Goal: Contribute content: Add original content to the website for others to see

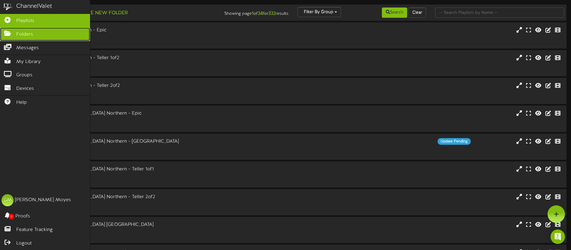
click at [8, 32] on icon at bounding box center [7, 32] width 15 height 5
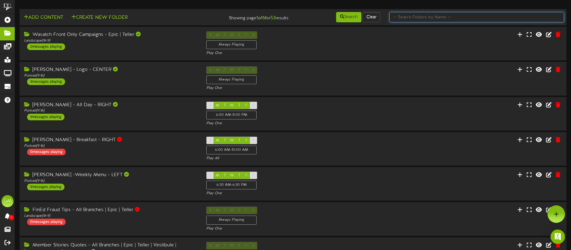
click at [414, 19] on input "text" at bounding box center [476, 17] width 175 height 10
type input "campaigns"
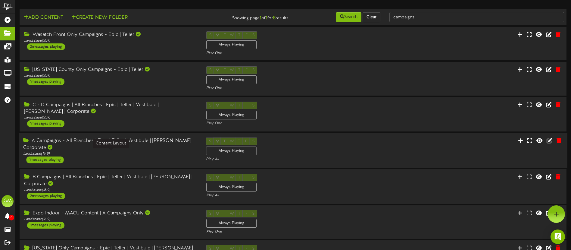
click at [128, 154] on div "Landscape ( 16:9 )" at bounding box center [110, 153] width 174 height 5
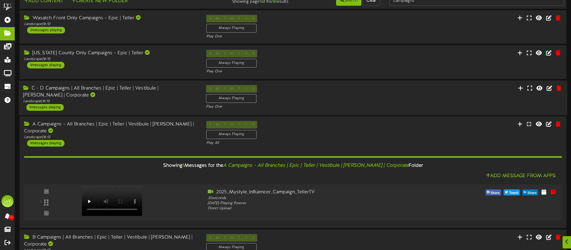
scroll to position [28, 0]
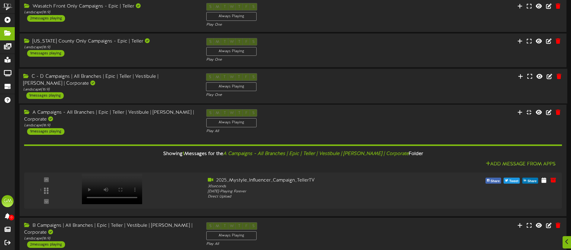
click at [142, 85] on div "C - D Campaigns | All Branches | Epic | Teller | Vestibule | [PERSON_NAME] | Co…" at bounding box center [110, 80] width 174 height 14
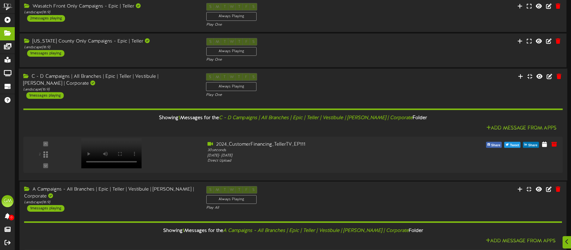
click at [142, 85] on div "C - D Campaigns | All Branches | Epic | Teller | Vestibule | [PERSON_NAME] | Co…" at bounding box center [110, 80] width 174 height 14
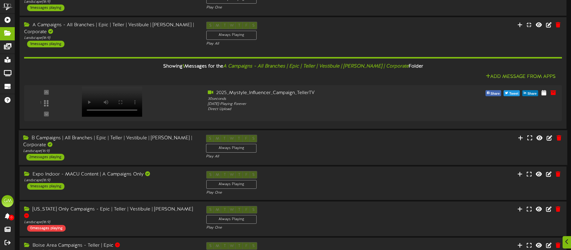
click at [123, 157] on div "B Campaigns | All Branches | Epic | Teller | Vestibule | [PERSON_NAME] | Corpor…" at bounding box center [110, 148] width 183 height 26
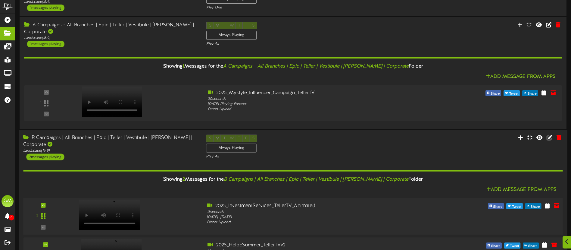
scroll to position [170, 0]
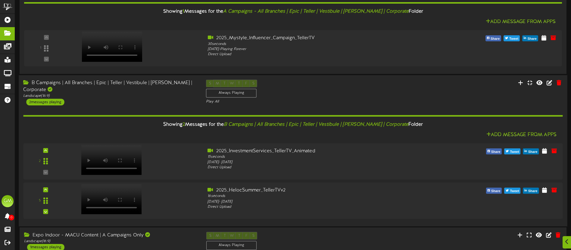
click at [139, 91] on div "B Campaigns | All Branches | Epic | Teller | Vestibule | [PERSON_NAME] | Corpor…" at bounding box center [110, 86] width 174 height 14
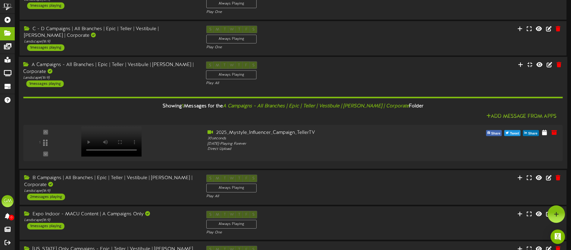
scroll to position [73, 0]
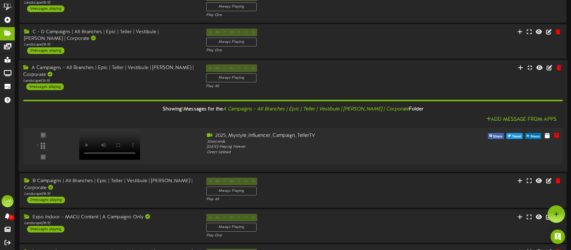
click at [67, 142] on div at bounding box center [134, 142] width 136 height 21
click at [519, 66] on icon at bounding box center [520, 67] width 6 height 7
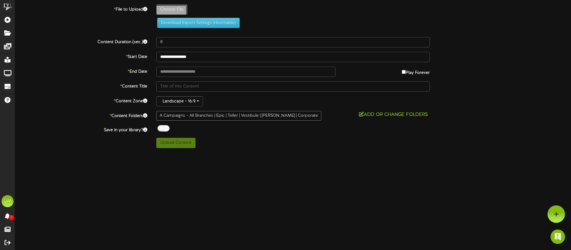
type input "**********"
type input "2025_AnyCard_Campaign_TellerTV_EP1"
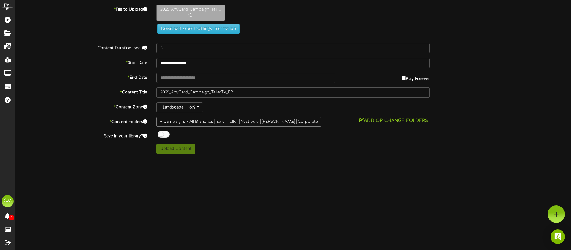
type input "20"
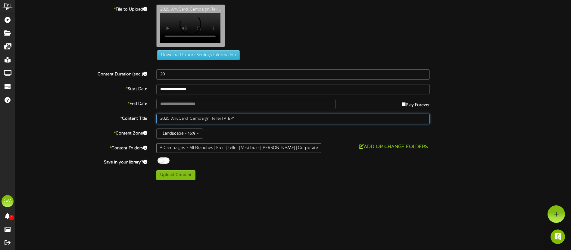
click at [270, 123] on input "2025_AnyCard_Campaign_TellerTV_EP1" at bounding box center [292, 119] width 273 height 10
type input "2025_AnyCard_Campaign_TellerTV_EP"
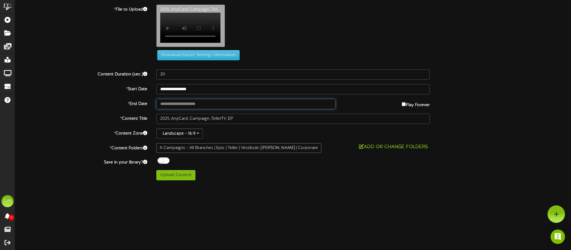
click at [207, 106] on input "text" at bounding box center [245, 104] width 179 height 10
type input "**********"
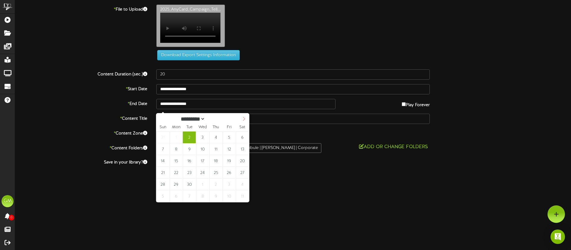
select select "*"
click at [243, 117] on icon at bounding box center [244, 119] width 2 height 4
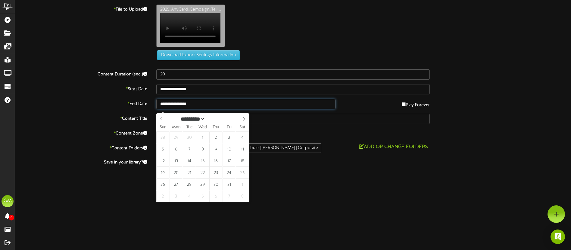
type input "**********"
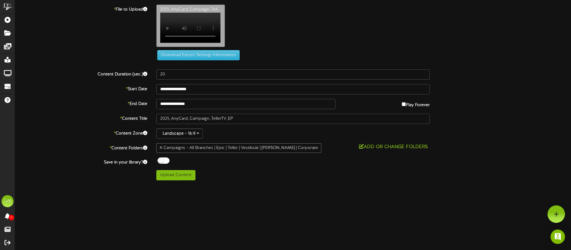
drag, startPoint x: 276, startPoint y: 203, endPoint x: 270, endPoint y: 201, distance: 6.1
click at [276, 185] on html "ChannelValet Playlists Folders Messages My Library Groups Devices Help [PERSON_…" at bounding box center [285, 92] width 571 height 185
click at [174, 180] on button "Upload Content" at bounding box center [175, 175] width 39 height 10
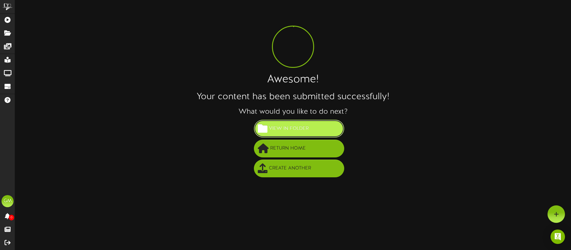
click at [291, 129] on span "View in Folder" at bounding box center [288, 128] width 43 height 10
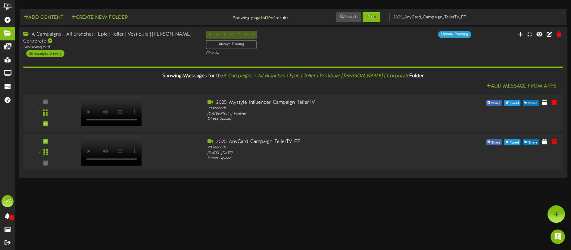
click at [145, 51] on div "A Campaigns - All Branches | Epic | Teller | Vestibule | [PERSON_NAME] | Corpor…" at bounding box center [110, 44] width 183 height 26
click at [471, 22] on td "Add Content Create New Folder Showing page 1 of 1 for 1 results Search Clear 20…" at bounding box center [293, 17] width 547 height 16
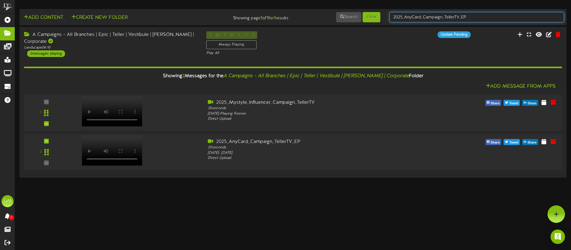
click at [477, 18] on input "2025_AnyCard_Campaign_TellerTV_EP" at bounding box center [476, 17] width 175 height 10
drag, startPoint x: 436, startPoint y: 17, endPoint x: 385, endPoint y: 17, distance: 51.2
click at [385, 17] on div "2025_AnyCard_Campaign_TellerTV_EP" at bounding box center [477, 16] width 184 height 11
type input "campaigns"
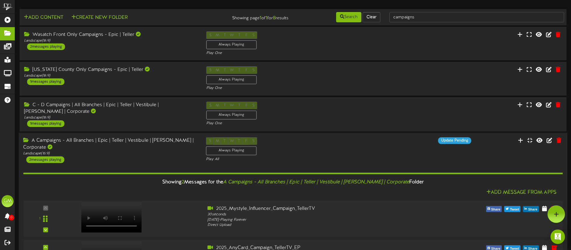
click at [129, 158] on div "A Campaigns - All Branches | Epic | Teller | Vestibule | [PERSON_NAME] | Corpor…" at bounding box center [110, 150] width 183 height 26
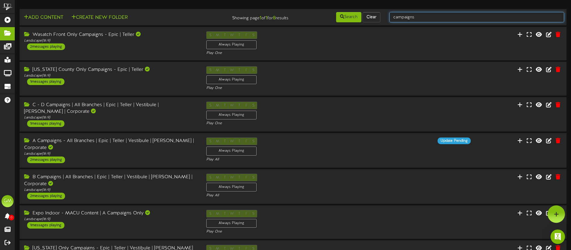
click at [440, 16] on input "campaigns" at bounding box center [476, 17] width 175 height 10
drag, startPoint x: 429, startPoint y: 18, endPoint x: 385, endPoint y: 20, distance: 44.3
click at [385, 20] on div "campaigns" at bounding box center [477, 16] width 184 height 11
type input "fraud"
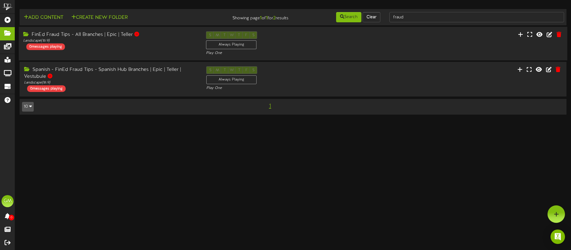
click at [163, 47] on div "FinEd Fraud Tips - All Branches | Epic | Teller Landscape ( 16:9 ) 0 messages p…" at bounding box center [110, 40] width 183 height 19
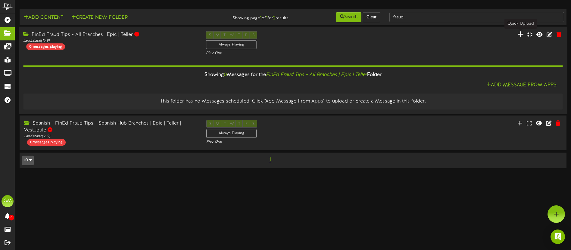
click at [520, 35] on icon at bounding box center [520, 34] width 6 height 7
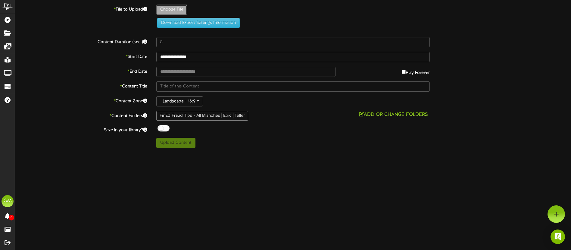
type input "**********"
type input "2025_FraudTip_FriendlyMessage_1920x1080_EP"
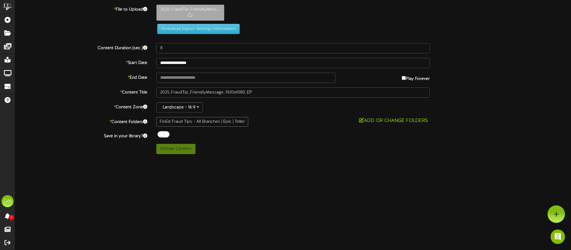
type input "18"
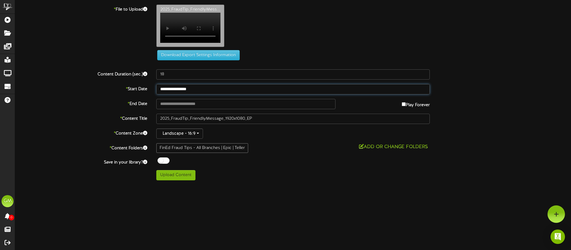
click at [217, 92] on input "**********" at bounding box center [292, 89] width 273 height 10
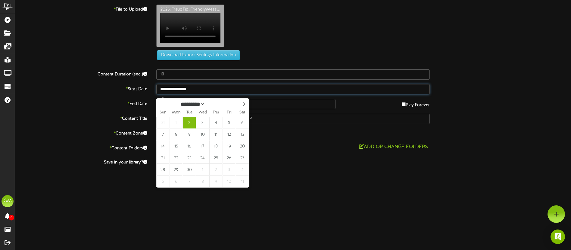
type input "**********"
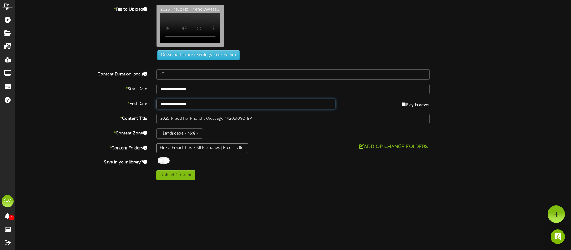
click at [213, 108] on input "**********" at bounding box center [245, 104] width 179 height 10
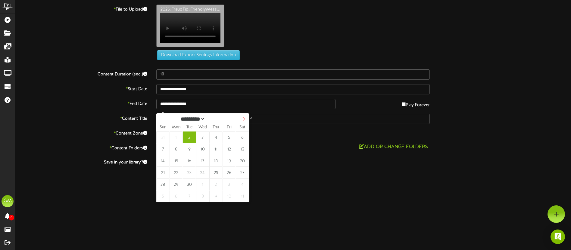
select select "*"
click at [243, 119] on icon at bounding box center [244, 119] width 4 height 4
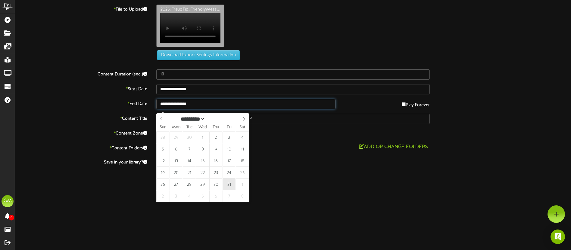
type input "**********"
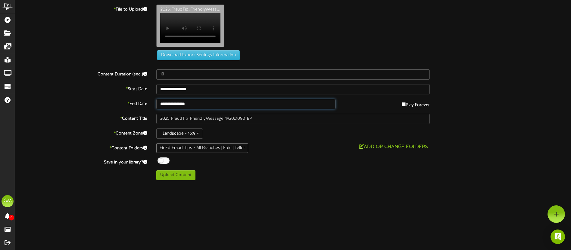
click at [214, 109] on input "**********" at bounding box center [245, 104] width 179 height 10
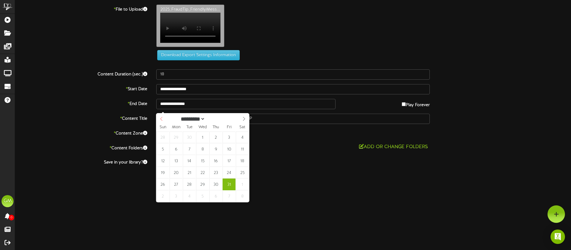
select select "*"
click at [163, 118] on div "********* ******* ******** ******** ****" at bounding box center [202, 118] width 93 height 10
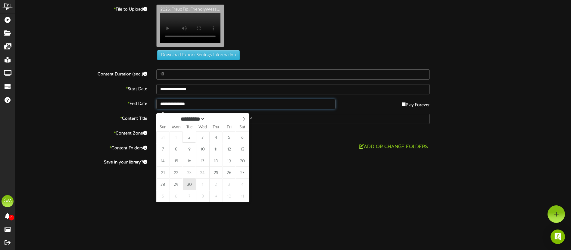
type input "**********"
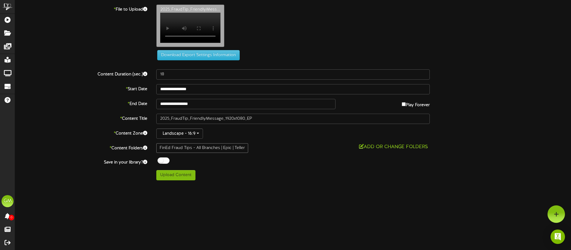
click at [246, 185] on div "ChannelValet Playlists Folders Messages My Library Groups Devices Help [PERSON_…" at bounding box center [285, 92] width 571 height 185
click at [211, 94] on input "**********" at bounding box center [292, 89] width 273 height 10
drag, startPoint x: 306, startPoint y: 206, endPoint x: 240, endPoint y: 194, distance: 67.4
click at [303, 185] on html "ChannelValet Playlists Folders Messages My Library Groups Devices Help [PERSON_…" at bounding box center [285, 92] width 571 height 185
drag, startPoint x: 183, startPoint y: 178, endPoint x: 196, endPoint y: 179, distance: 12.7
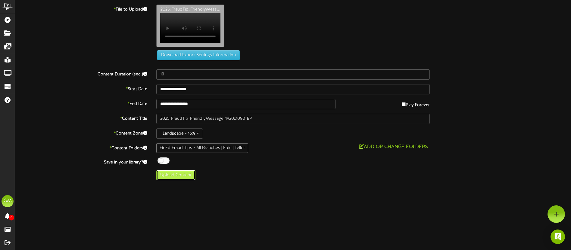
click at [183, 178] on button "Upload Content" at bounding box center [175, 175] width 39 height 10
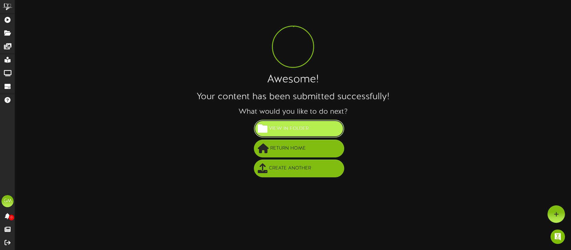
click at [300, 128] on span "View in Folder" at bounding box center [288, 128] width 43 height 10
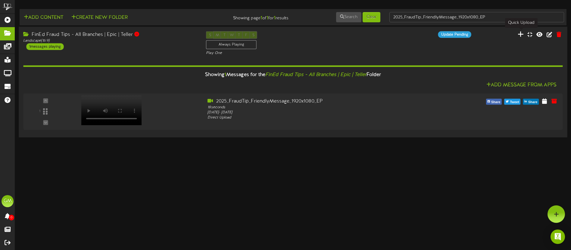
click at [521, 35] on icon at bounding box center [520, 34] width 6 height 7
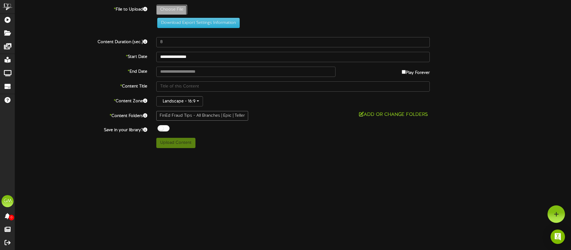
type input "**********"
type input "2025_FraudTip_UnexpectedLinks_1920x1080_EP"
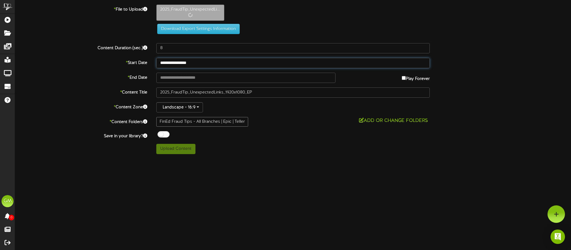
click at [219, 64] on input "**********" at bounding box center [292, 63] width 273 height 10
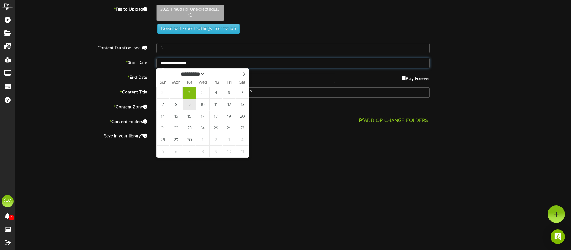
type input "17"
type input "**********"
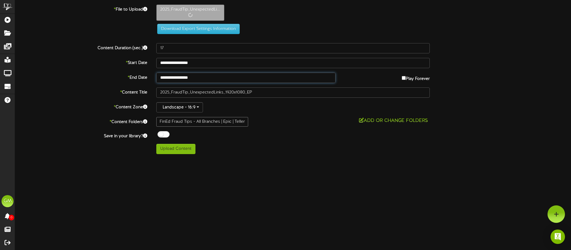
click at [204, 79] on input "**********" at bounding box center [245, 78] width 179 height 10
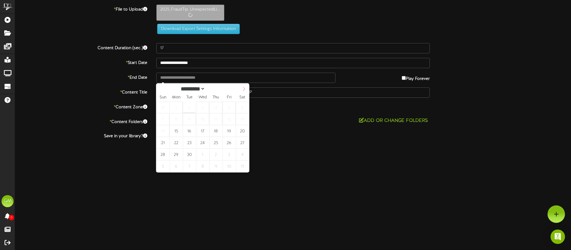
select select "*"
click at [243, 90] on icon at bounding box center [244, 89] width 2 height 4
type input "**********"
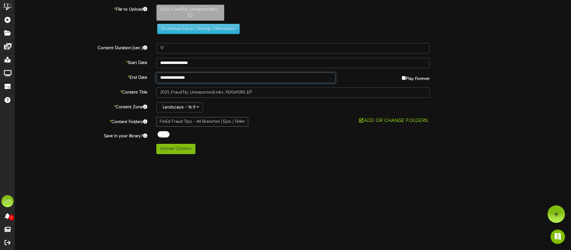
drag, startPoint x: 204, startPoint y: 131, endPoint x: 208, endPoint y: 133, distance: 4.3
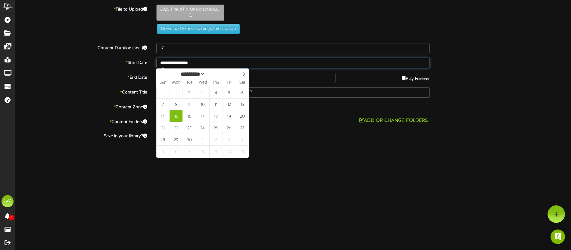
click at [213, 64] on input "**********" at bounding box center [292, 63] width 273 height 10
type input "**********"
drag, startPoint x: 187, startPoint y: 96, endPoint x: 190, endPoint y: 92, distance: 4.7
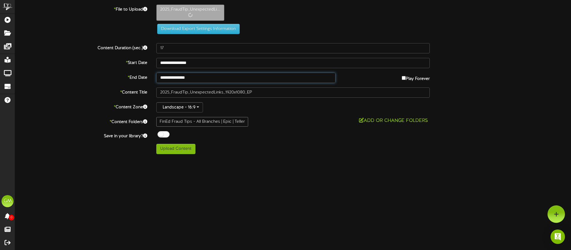
click at [202, 76] on input "**********" at bounding box center [245, 78] width 179 height 10
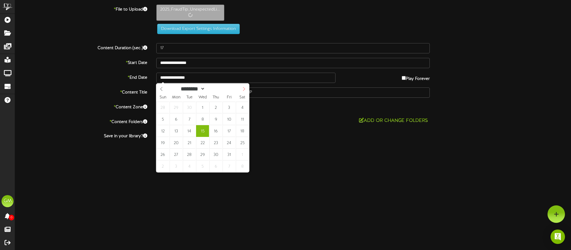
click at [243, 89] on icon at bounding box center [244, 89] width 4 height 4
click at [159, 89] on icon at bounding box center [161, 89] width 4 height 4
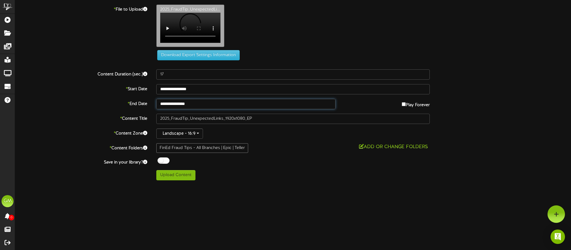
click at [209, 107] on input "**********" at bounding box center [245, 104] width 179 height 10
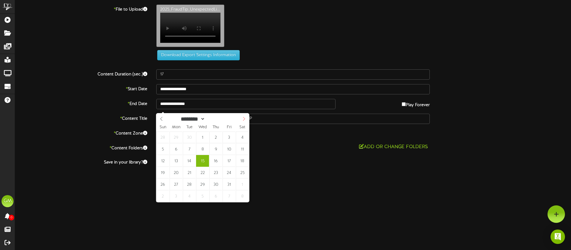
click at [247, 119] on span at bounding box center [244, 118] width 10 height 10
select select "*"
drag, startPoint x: 164, startPoint y: 118, endPoint x: 160, endPoint y: 118, distance: 3.4
click at [163, 118] on span at bounding box center [161, 118] width 10 height 10
type input "**********"
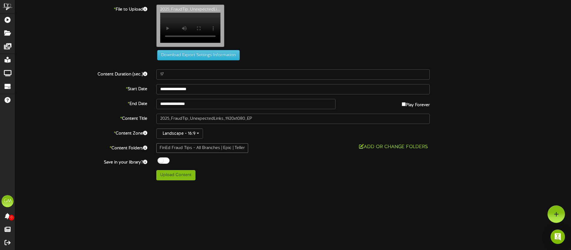
drag, startPoint x: 275, startPoint y: 186, endPoint x: 271, endPoint y: 186, distance: 3.7
click at [275, 185] on div "ChannelValet Playlists Folders Messages My Library Groups Devices Help [PERSON_…" at bounding box center [285, 92] width 571 height 185
click at [180, 179] on button "Upload Content" at bounding box center [175, 175] width 39 height 10
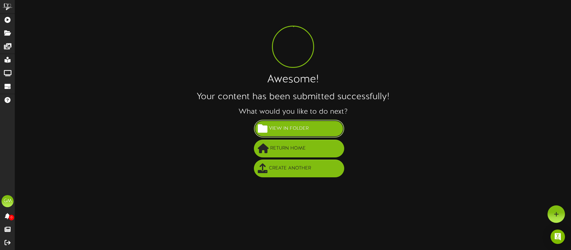
click at [294, 128] on span "View in Folder" at bounding box center [288, 128] width 43 height 10
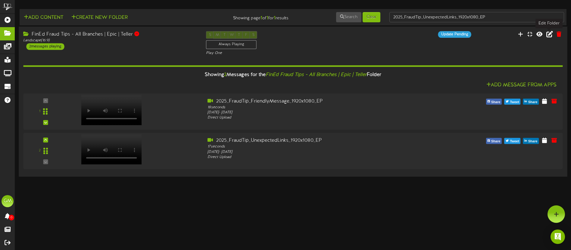
click at [548, 35] on icon at bounding box center [549, 34] width 7 height 7
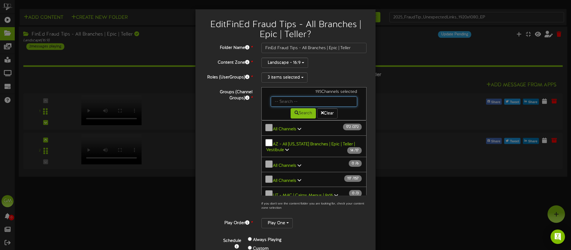
click at [299, 104] on input "text" at bounding box center [314, 101] width 86 height 10
click at [247, 122] on div "Groups (Channel Groups) * 195 Channels selected Search Clear 172" at bounding box center [285, 150] width 171 height 126
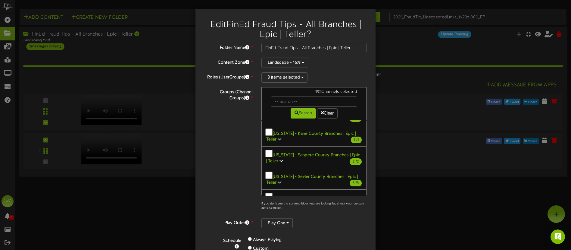
scroll to position [51, 0]
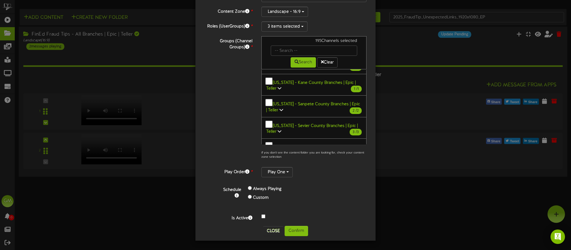
click at [325, 249] on link "Marketing Display Monitors 5 / 5" at bounding box center [300, 254] width 55 height 5
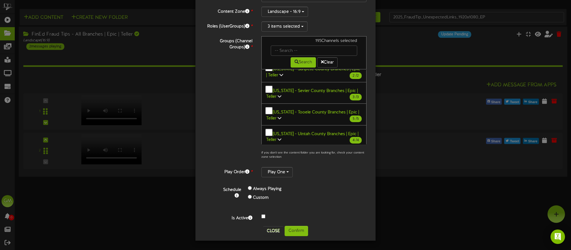
drag, startPoint x: 328, startPoint y: 102, endPoint x: 327, endPoint y: 107, distance: 5.0
click at [328, 217] on icon at bounding box center [330, 219] width 4 height 4
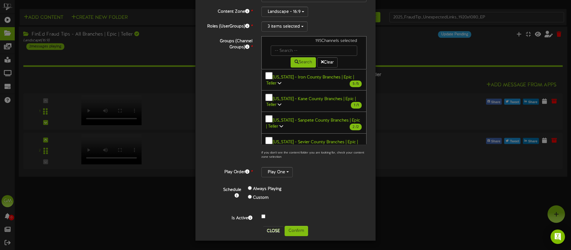
scroll to position [1029, 0]
click at [298, 56] on div "Search Clear" at bounding box center [313, 62] width 95 height 12
click at [298, 52] on input "text" at bounding box center [314, 50] width 86 height 10
type input "mullet"
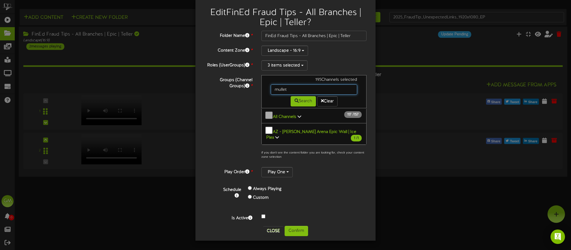
scroll to position [9, 0]
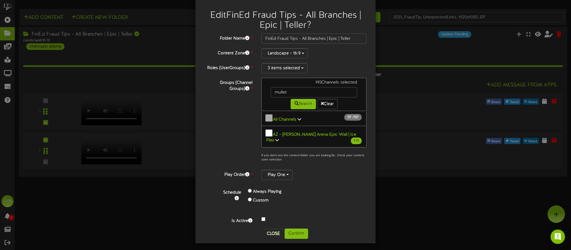
click at [279, 138] on icon at bounding box center [277, 140] width 4 height 4
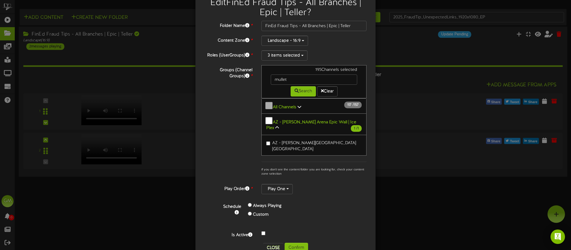
scroll to position [26, 0]
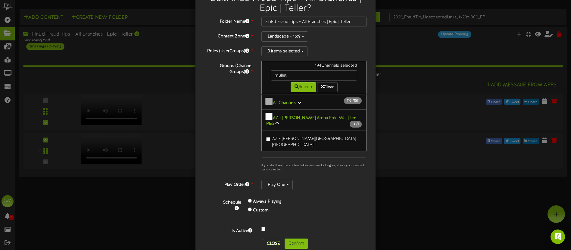
click at [275, 121] on icon at bounding box center [277, 123] width 4 height 4
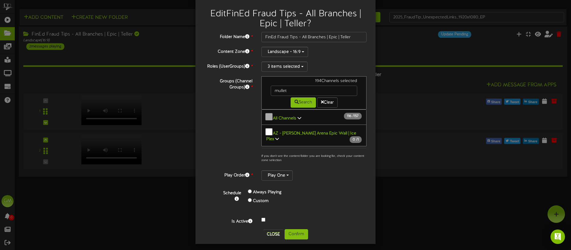
scroll to position [9, 0]
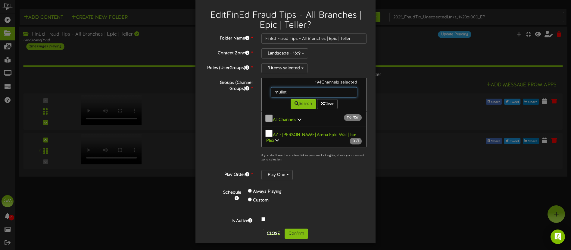
drag, startPoint x: 294, startPoint y: 92, endPoint x: 250, endPoint y: 93, distance: 43.1
click at [250, 93] on div "Groups (Channel Groups) * 194 Channels selected mullet Search Clear" at bounding box center [285, 121] width 171 height 87
click at [235, 121] on div "Groups (Channel Groups) * 194 Channels selected mullet Search Clear" at bounding box center [285, 121] width 171 height 87
drag, startPoint x: 286, startPoint y: 92, endPoint x: 265, endPoint y: 92, distance: 21.4
click at [265, 92] on div "194 Channels selected mullet Search Clear" at bounding box center [313, 94] width 105 height 33
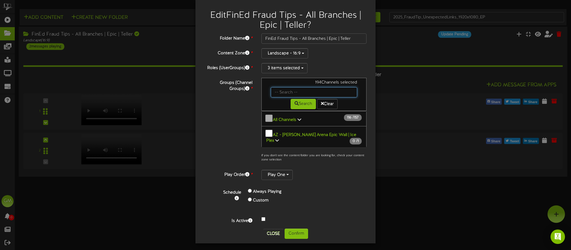
click at [283, 92] on input "text" at bounding box center [314, 92] width 86 height 10
type input "[PERSON_NAME]"
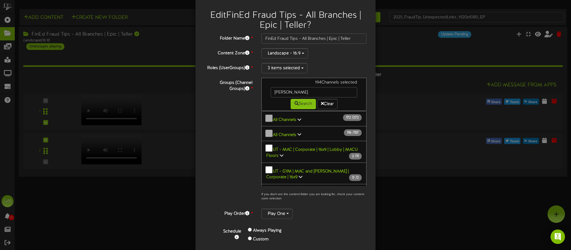
click at [245, 131] on div "Groups (Channel Groups) * 194 Channels selected [PERSON_NAME] Search Clear" at bounding box center [285, 141] width 171 height 126
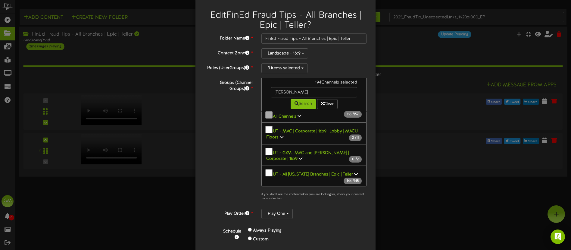
scroll to position [26, 0]
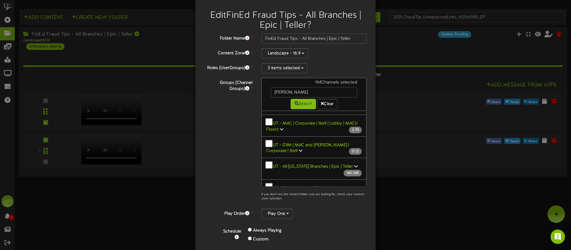
click at [353, 185] on icon at bounding box center [355, 187] width 4 height 4
drag, startPoint x: 334, startPoint y: 157, endPoint x: 329, endPoint y: 151, distance: 7.2
click at [353, 163] on icon at bounding box center [355, 165] width 4 height 4
drag, startPoint x: 263, startPoint y: 91, endPoint x: 255, endPoint y: 91, distance: 7.8
click at [255, 91] on div "Groups (Channel Groups) * 194 Channels selected [PERSON_NAME] Search Clear" at bounding box center [285, 141] width 171 height 126
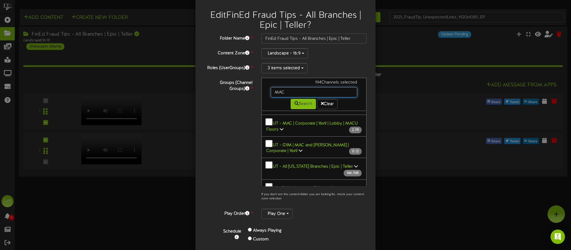
type input "MAC"
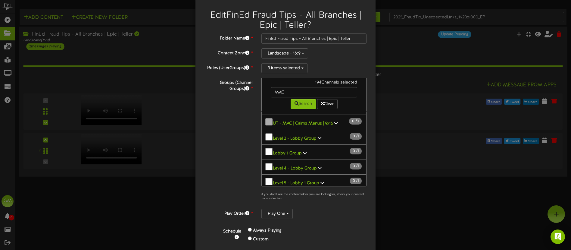
click at [232, 121] on div "Groups (Channel Groups) * 194 Channels selected MAC Search Clear" at bounding box center [285, 141] width 171 height 126
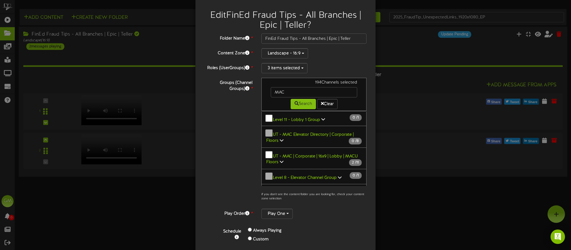
scroll to position [138, 0]
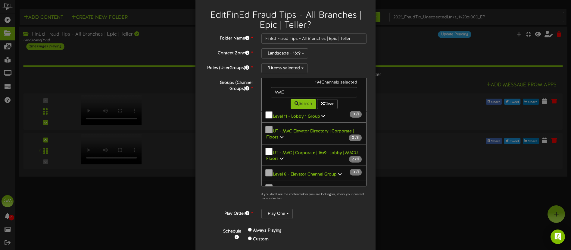
click at [282, 156] on icon at bounding box center [282, 158] width 4 height 4
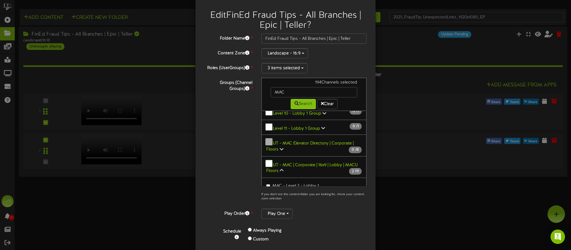
scroll to position [124, 0]
click at [283, 170] on icon at bounding box center [282, 172] width 4 height 4
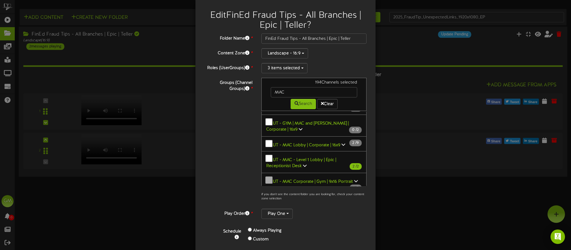
scroll to position [225, 0]
click at [361, 37] on input "FinEd Fraud Tips - All Branches | Epic | Teller" at bounding box center [313, 38] width 105 height 10
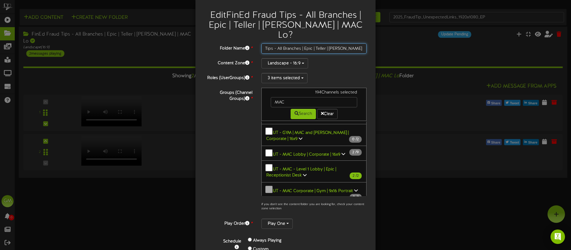
scroll to position [0, 32]
type input "FinEd Fraud Tips - All Branches | Epic | Teller | [PERSON_NAME] | MAC Lobby"
click at [344, 58] on div "Landscape - 16:9" at bounding box center [313, 63] width 105 height 10
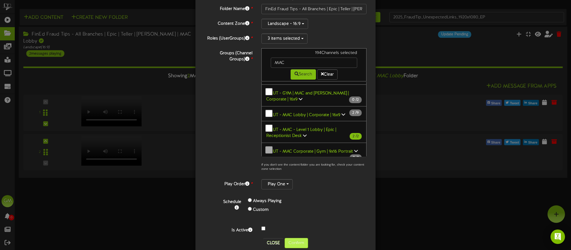
scroll to position [51, 0]
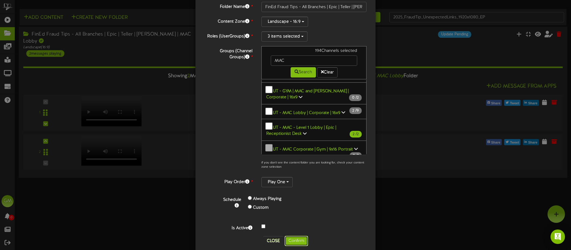
click at [299, 235] on button "Confirm" at bounding box center [296, 240] width 23 height 10
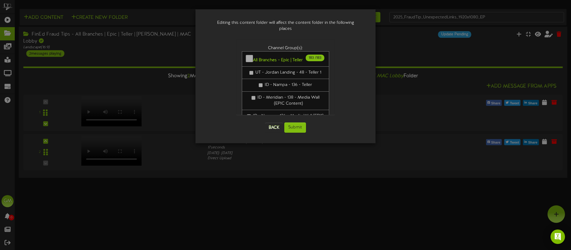
scroll to position [0, 0]
click at [298, 124] on button "Submit" at bounding box center [295, 127] width 22 height 10
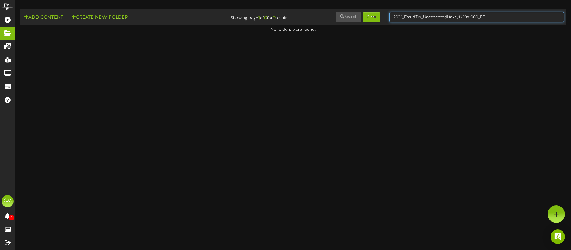
click at [512, 18] on input "2025_FraudTip_UnexpectedLinks_1920x1080_EP" at bounding box center [476, 17] width 175 height 10
click at [359, 20] on div "Add Content Create New Folder Showing page 1 of 0 for 0 results Search Clear 20…" at bounding box center [292, 16] width 551 height 11
click at [426, 17] on input "2025_FraudTip_UnexpectedLinks_1920x1080_EP" at bounding box center [476, 17] width 175 height 10
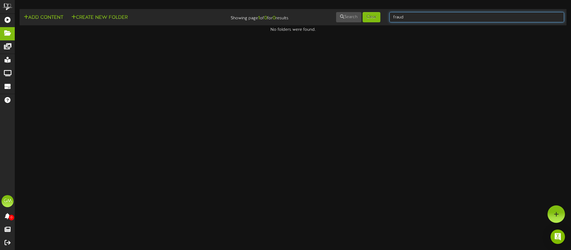
type input "fraud"
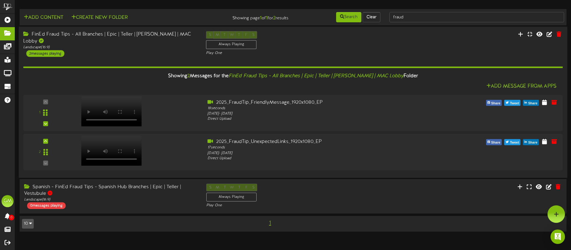
click at [150, 46] on div "FinEd Fraud Tips - All Branches | Epic | Teller | [PERSON_NAME] | MAC Lobby Lan…" at bounding box center [110, 44] width 183 height 26
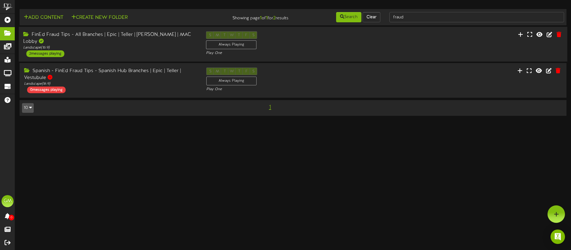
click at [158, 46] on div "FinEd Fraud Tips - All Branches | Epic | Teller | [PERSON_NAME] | MAC Lobby Lan…" at bounding box center [110, 44] width 183 height 26
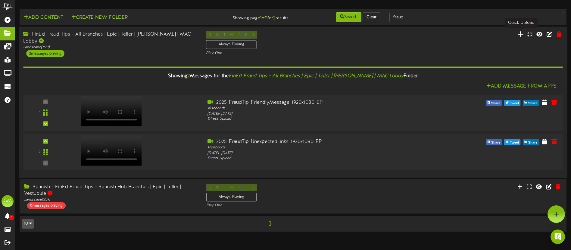
click at [523, 35] on icon at bounding box center [520, 34] width 6 height 7
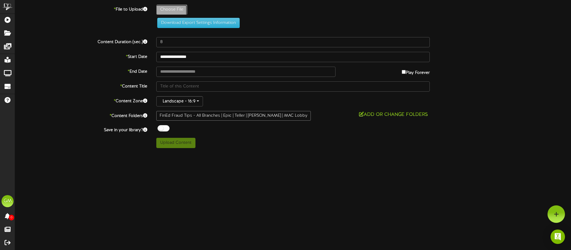
type input "**********"
type input "2025_FraudTip_MonitorAccounts_1920x1080_EP"
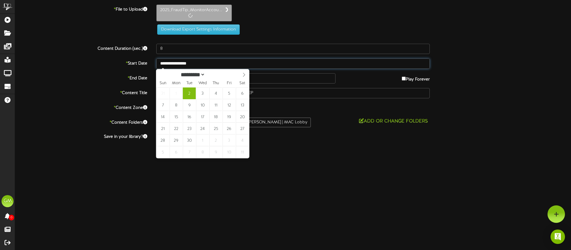
click at [210, 65] on input "**********" at bounding box center [292, 63] width 273 height 10
select select "*"
click at [244, 75] on icon at bounding box center [244, 75] width 2 height 4
type input "**********"
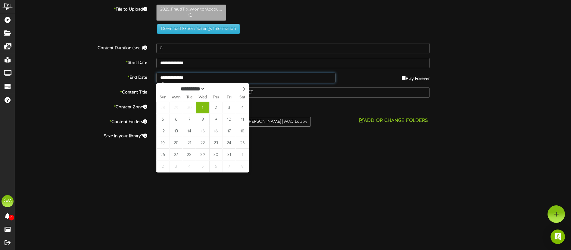
drag, startPoint x: 214, startPoint y: 79, endPoint x: 231, endPoint y: 79, distance: 16.6
click at [214, 79] on input "**********" at bounding box center [245, 78] width 179 height 10
select select "*"
click at [93, 145] on label at bounding box center [81, 148] width 141 height 8
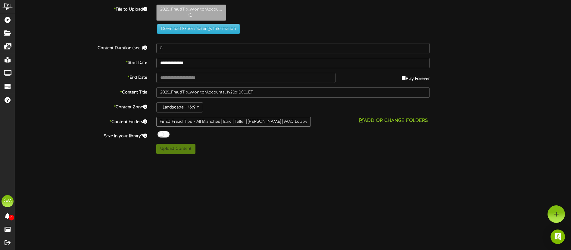
type input "19"
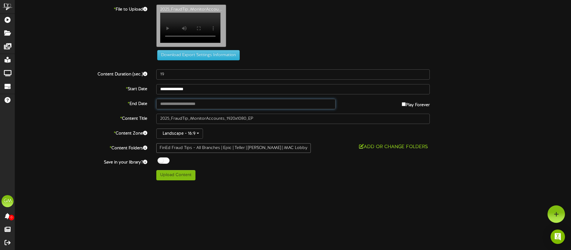
click at [204, 108] on input "text" at bounding box center [245, 104] width 179 height 10
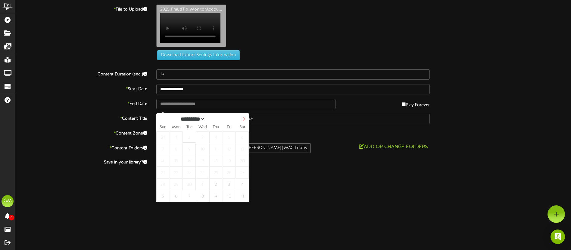
click at [243, 118] on icon at bounding box center [244, 119] width 4 height 4
select select "**"
click at [241, 118] on span at bounding box center [244, 118] width 10 height 10
type input "**********"
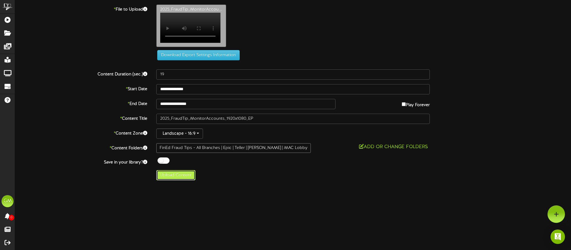
click at [179, 180] on button "Upload Content" at bounding box center [175, 175] width 39 height 10
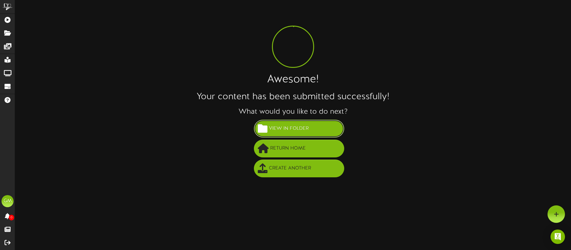
click at [296, 125] on span "View in Folder" at bounding box center [288, 128] width 43 height 10
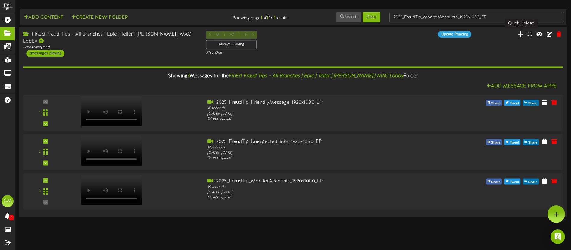
click at [522, 34] on icon at bounding box center [520, 34] width 6 height 7
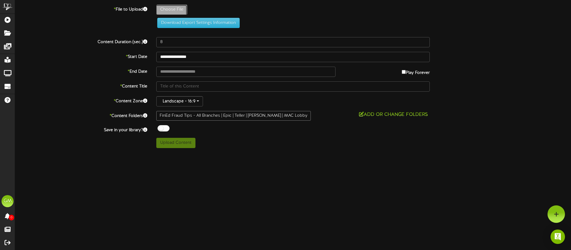
type input "**********"
type input "2025_FraudTip_NeverCall_1920x1080_EP"
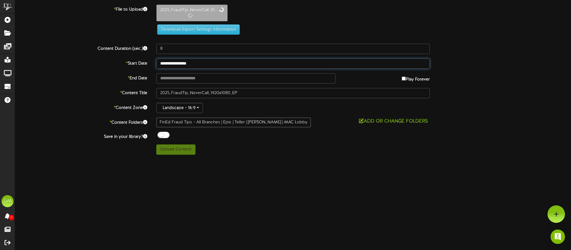
click at [209, 64] on input "**********" at bounding box center [292, 63] width 273 height 10
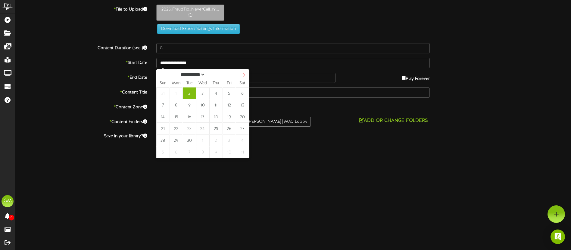
click at [242, 73] on icon at bounding box center [244, 75] width 4 height 4
select select "**"
click at [242, 74] on icon at bounding box center [244, 75] width 4 height 4
select select "**"
type input "**********"
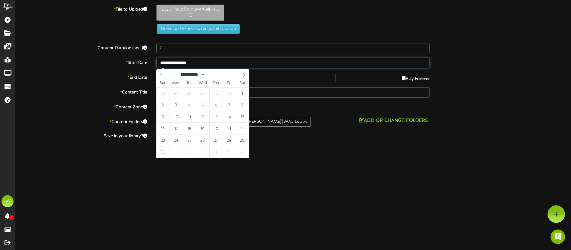
type input "**********"
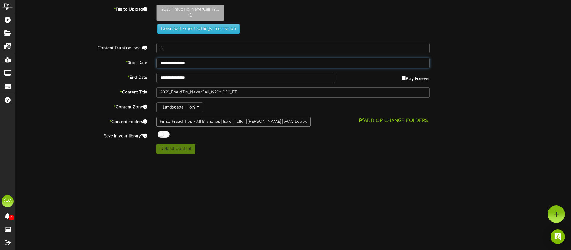
type input "15"
click at [206, 77] on input "**********" at bounding box center [245, 78] width 179 height 10
select select "*"
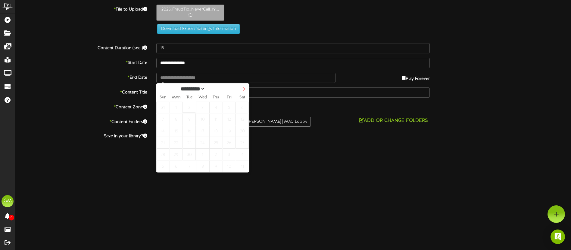
click at [243, 88] on icon at bounding box center [244, 89] width 4 height 4
select select "**"
click at [244, 89] on icon at bounding box center [244, 89] width 4 height 4
type input "**********"
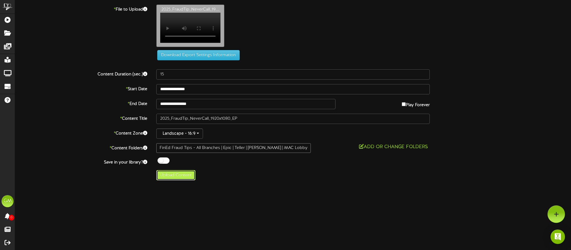
click at [174, 179] on button "Upload Content" at bounding box center [175, 175] width 39 height 10
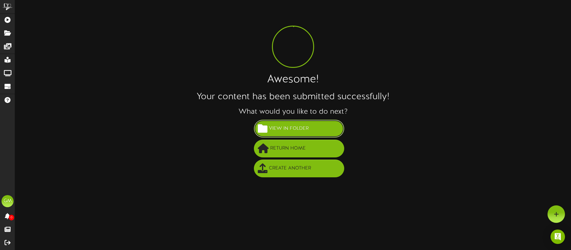
click at [291, 129] on span "View in Folder" at bounding box center [288, 128] width 43 height 10
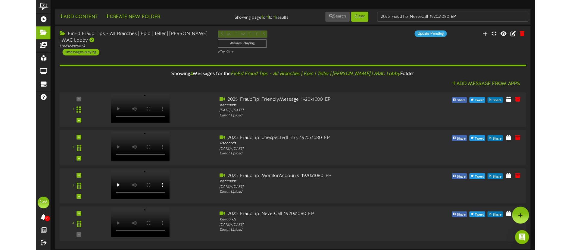
scroll to position [0, 0]
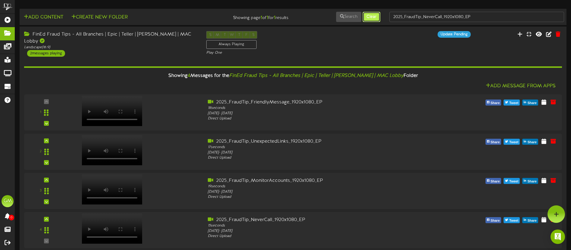
click at [373, 18] on button "Clear" at bounding box center [371, 17] width 18 height 10
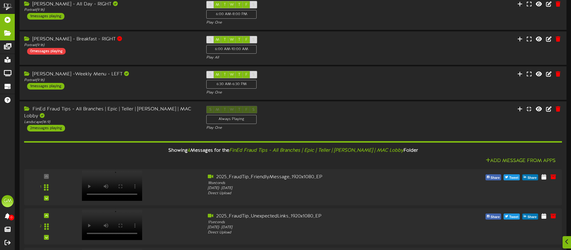
scroll to position [101, 0]
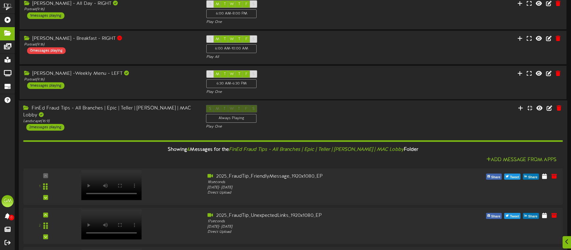
click at [148, 119] on div "FinEd Fraud Tips - All Branches | Epic | Teller | [PERSON_NAME] | MAC Lobby Lan…" at bounding box center [110, 118] width 183 height 26
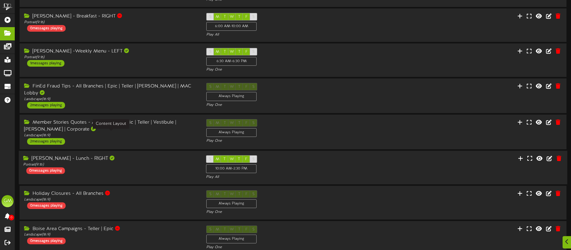
scroll to position [152, 0]
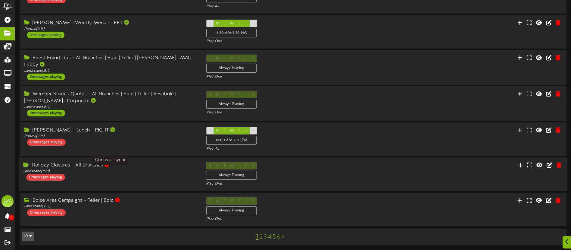
click at [134, 170] on div "Landscape ( 16:9 )" at bounding box center [110, 171] width 174 height 5
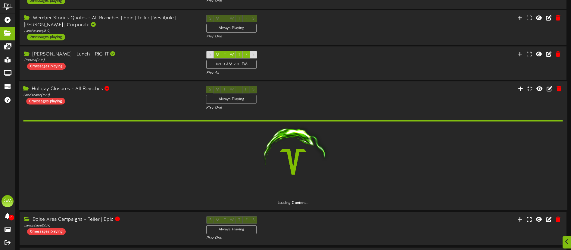
scroll to position [205, 0]
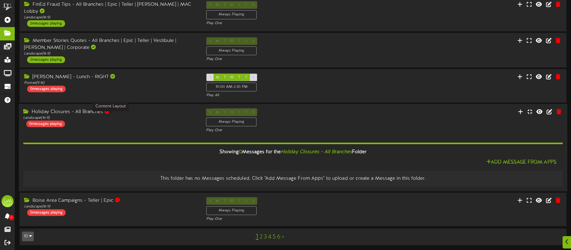
click at [136, 115] on div "Landscape ( 16:9 )" at bounding box center [110, 117] width 174 height 5
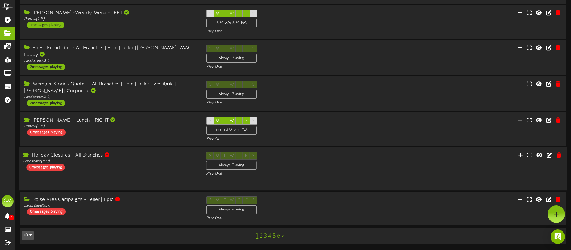
scroll to position [152, 0]
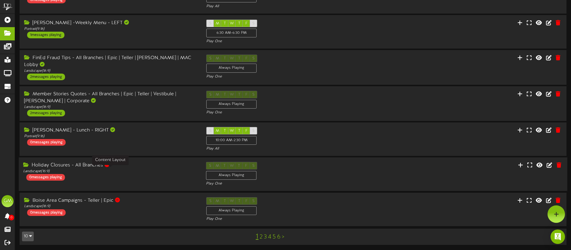
click at [157, 169] on div "Landscape ( 16:9 )" at bounding box center [110, 171] width 174 height 5
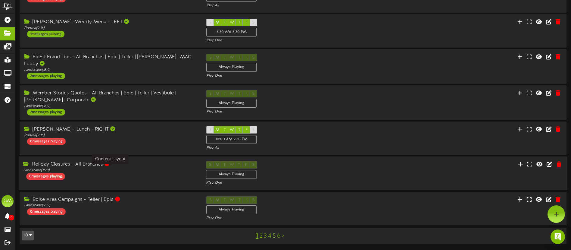
scroll to position [205, 0]
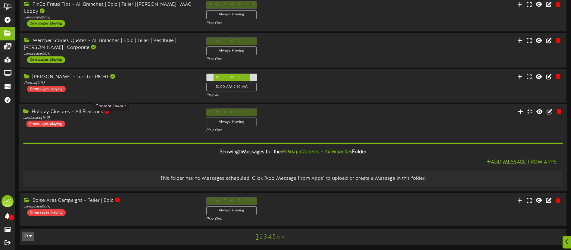
click at [168, 115] on div "Landscape ( 16:9 )" at bounding box center [110, 117] width 174 height 5
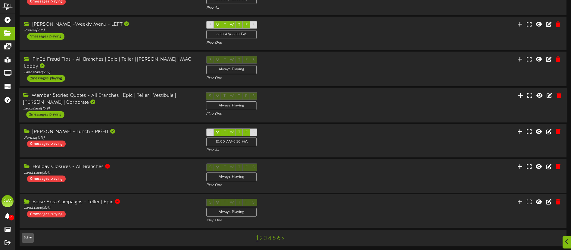
scroll to position [152, 0]
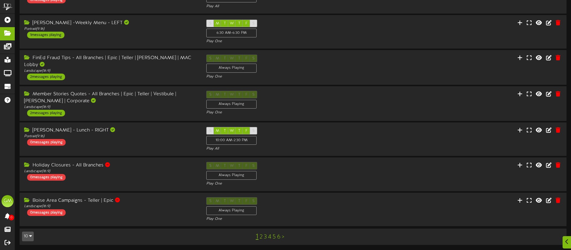
click at [261, 236] on link "2" at bounding box center [261, 236] width 3 height 7
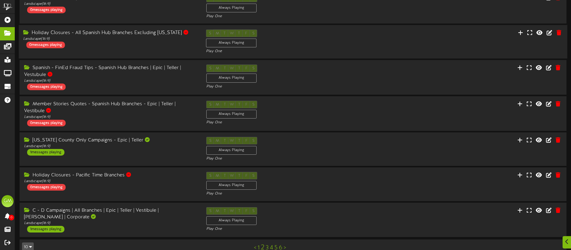
scroll to position [154, 0]
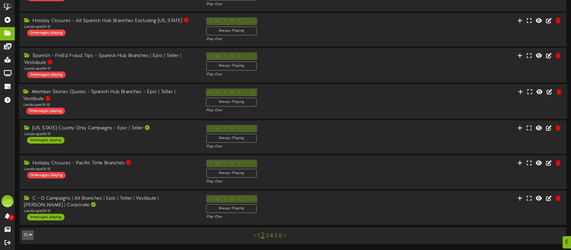
click at [113, 98] on div "Member Stories Quotes - Spanish Hub Branches - Epic | Teller | Vestibule" at bounding box center [110, 96] width 174 height 14
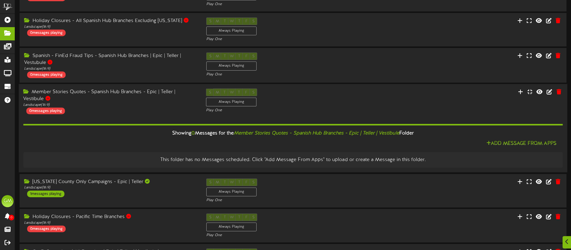
click at [116, 101] on div "Member Stories Quotes - Spanish Hub Branches - Epic | Teller | Vestibule" at bounding box center [110, 96] width 174 height 14
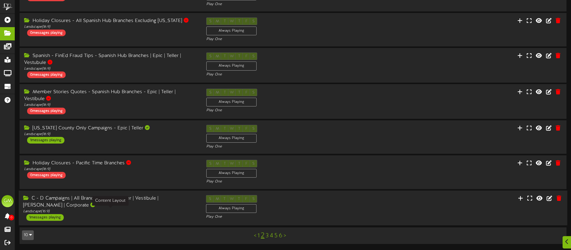
click at [150, 211] on div "Landscape ( 16:9 )" at bounding box center [110, 210] width 174 height 5
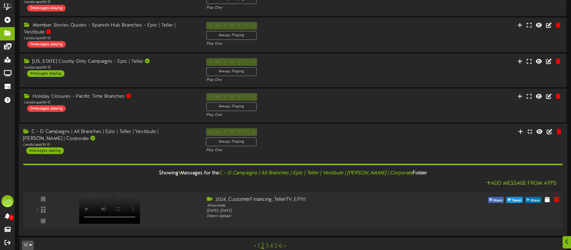
scroll to position [230, 0]
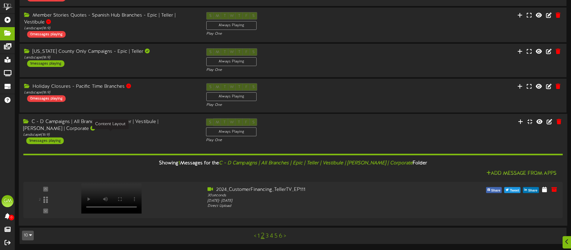
click at [117, 135] on div "Landscape ( 16:9 )" at bounding box center [110, 134] width 174 height 5
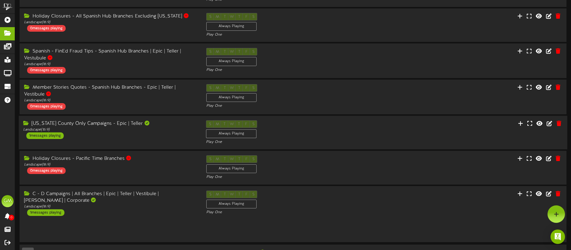
scroll to position [154, 0]
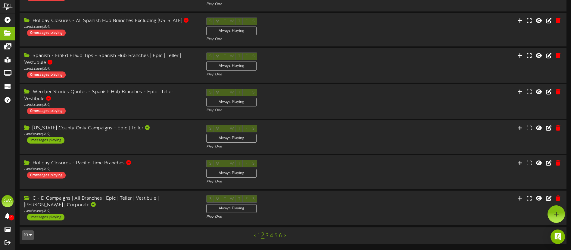
click at [267, 235] on link "3" at bounding box center [267, 235] width 3 height 7
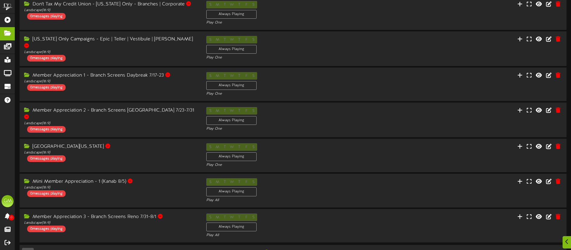
scroll to position [153, 0]
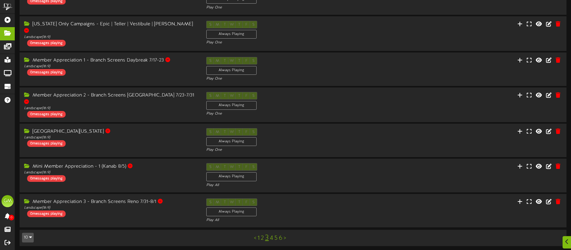
click at [271, 237] on link "4" at bounding box center [271, 238] width 3 height 7
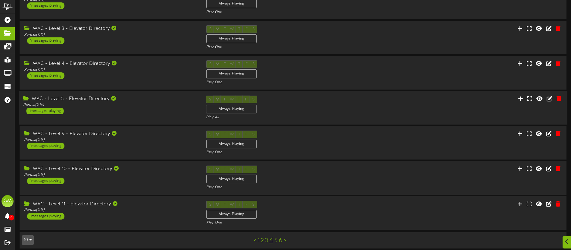
scroll to position [151, 0]
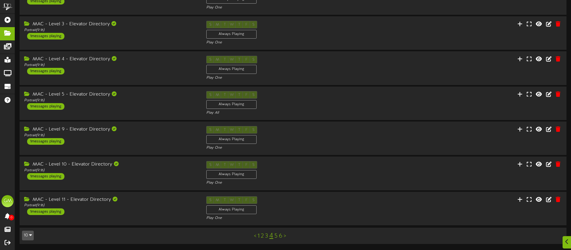
click at [276, 236] on link "5" at bounding box center [275, 235] width 3 height 7
